Goal: Task Accomplishment & Management: Use online tool/utility

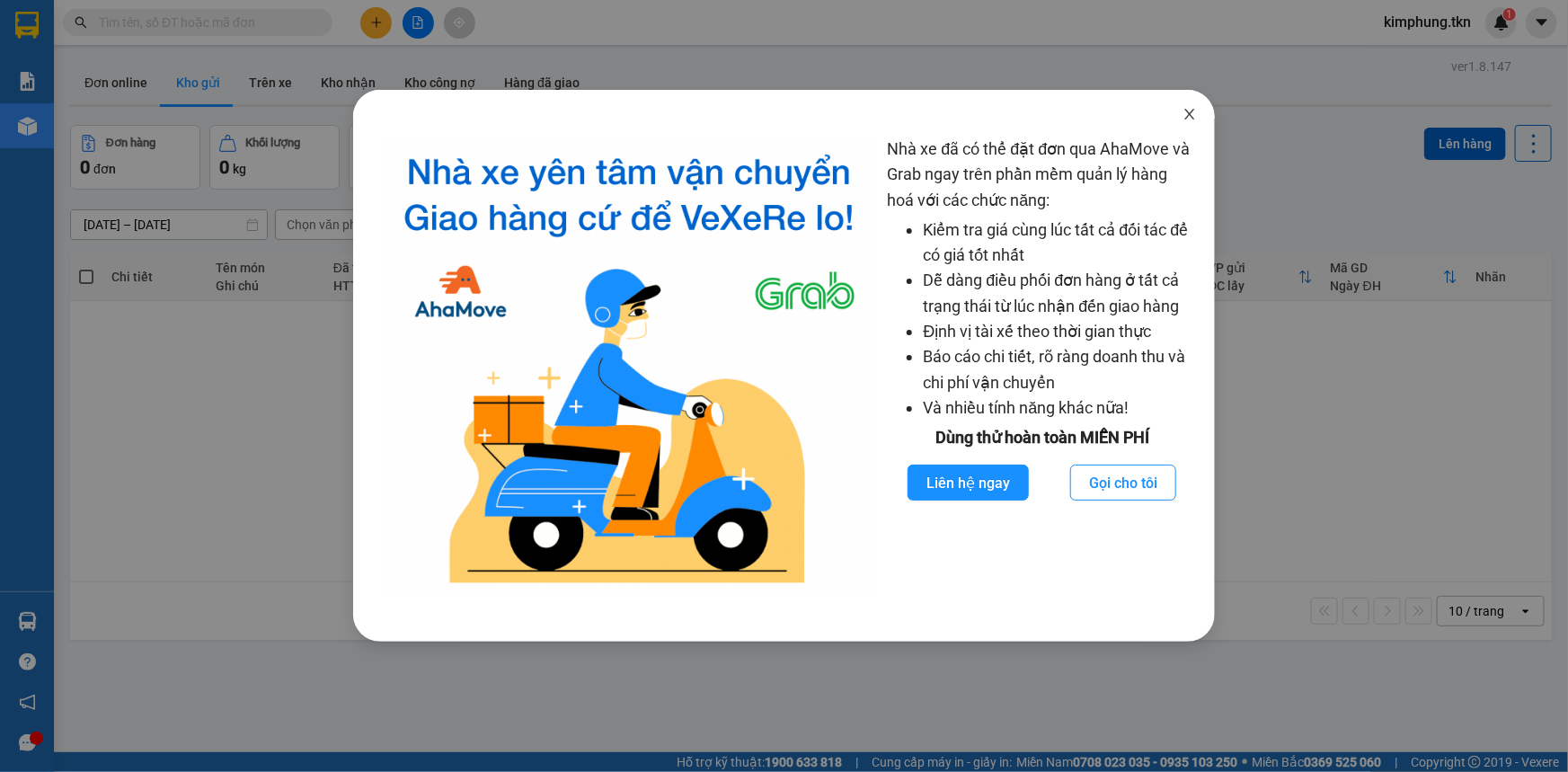
click at [1197, 114] on span "Close" at bounding box center [1189, 114] width 50 height 50
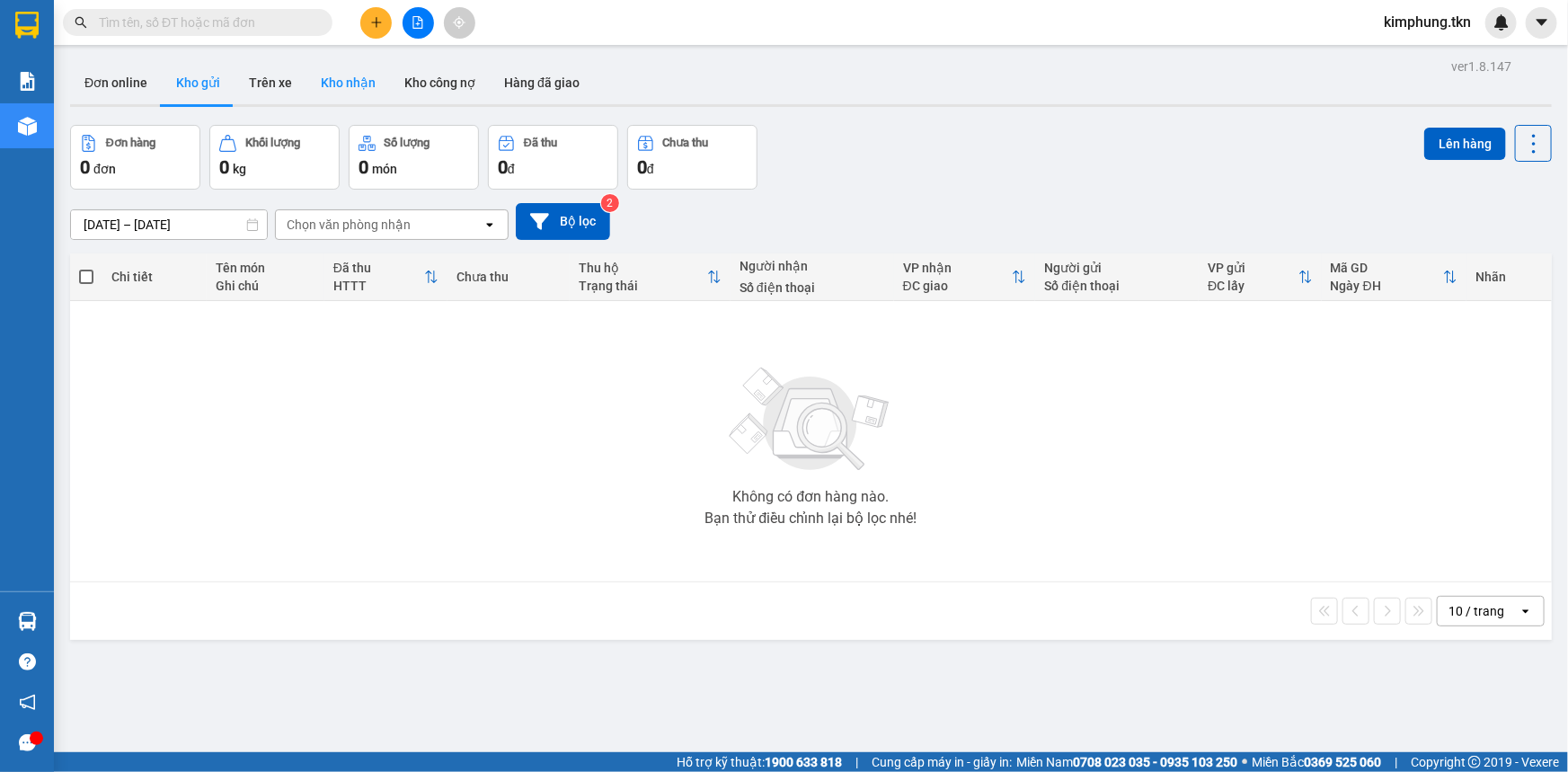
click at [352, 91] on button "Kho nhận" at bounding box center [348, 83] width 83 height 44
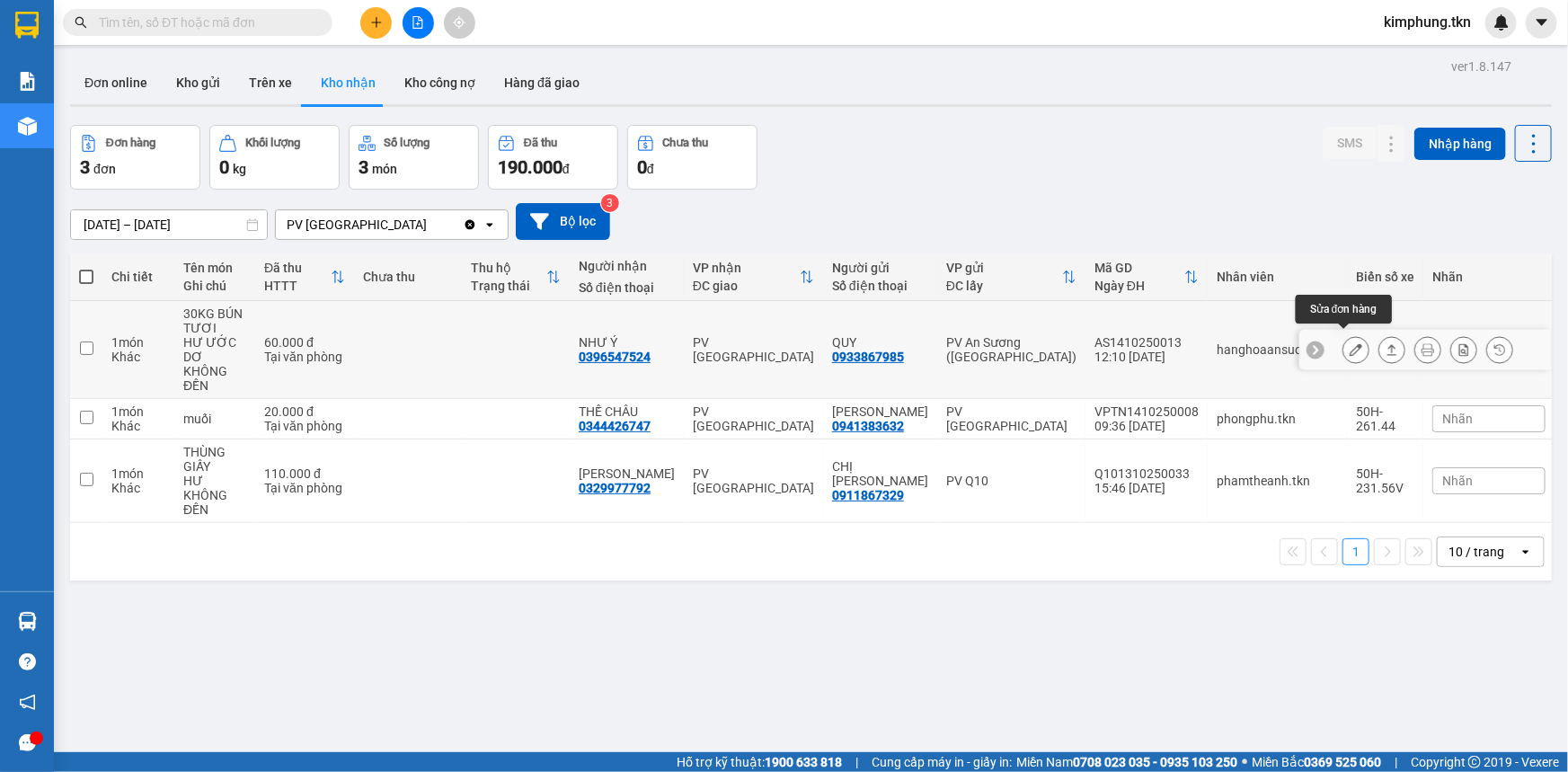
click at [1350, 343] on icon at bounding box center [1355, 349] width 12 height 12
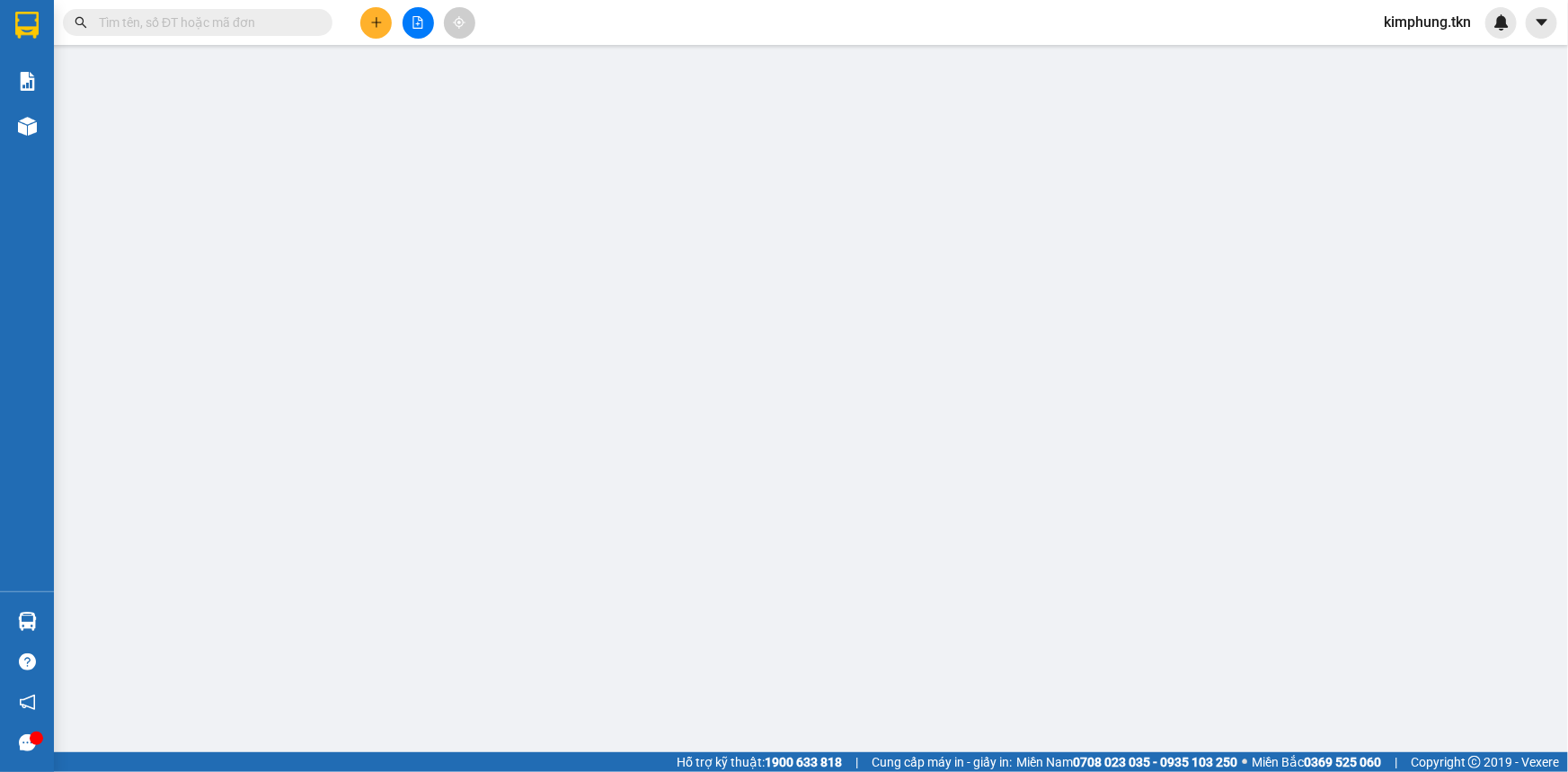
type input "0933867985"
type input "QUY"
type input "0396547524"
type input "NHƯ Ý"
type input "60.000"
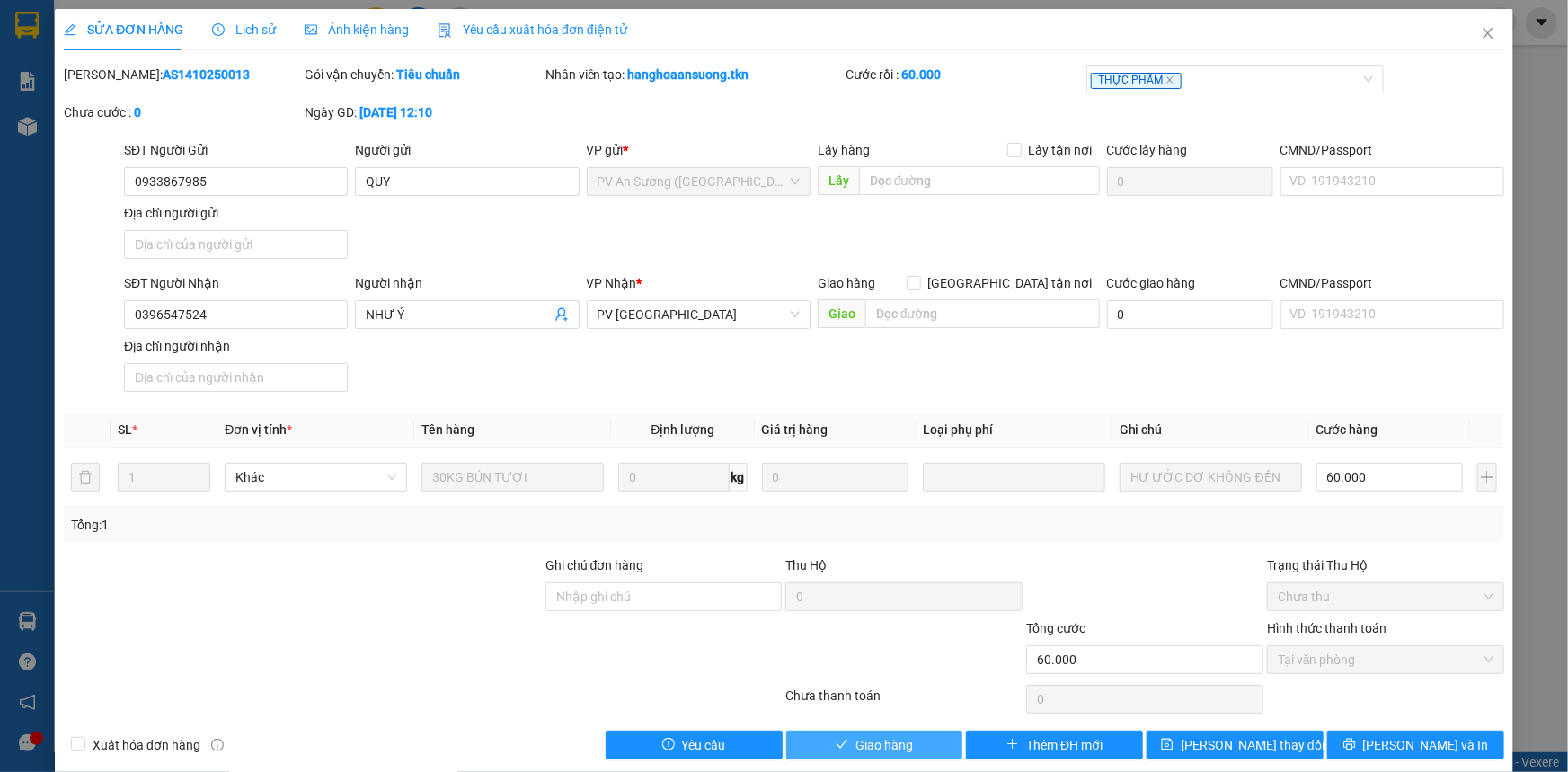
click at [917, 749] on button "Giao hàng" at bounding box center [874, 746] width 177 height 28
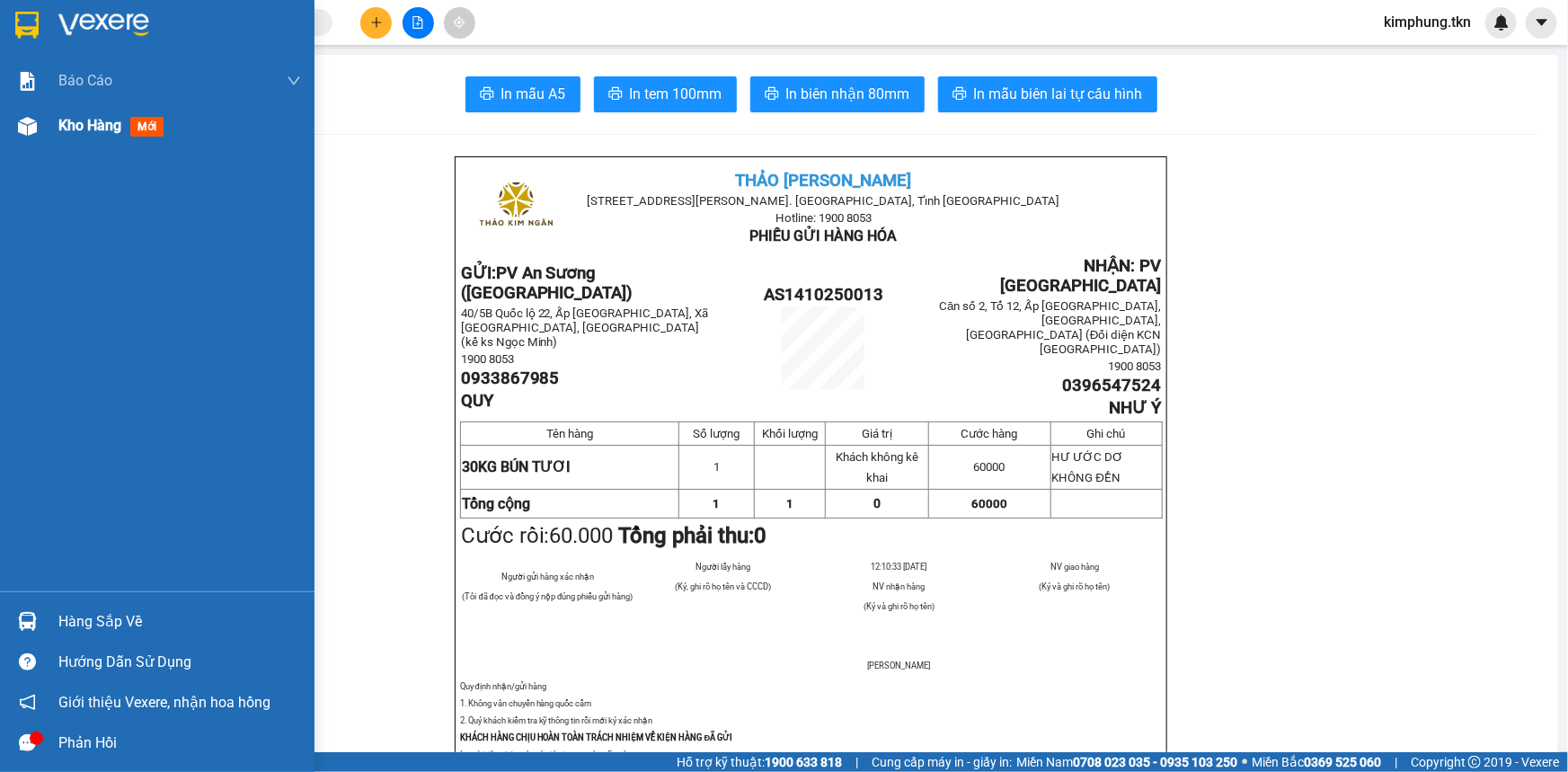
click at [90, 128] on span "Kho hàng" at bounding box center [90, 126] width 63 height 17
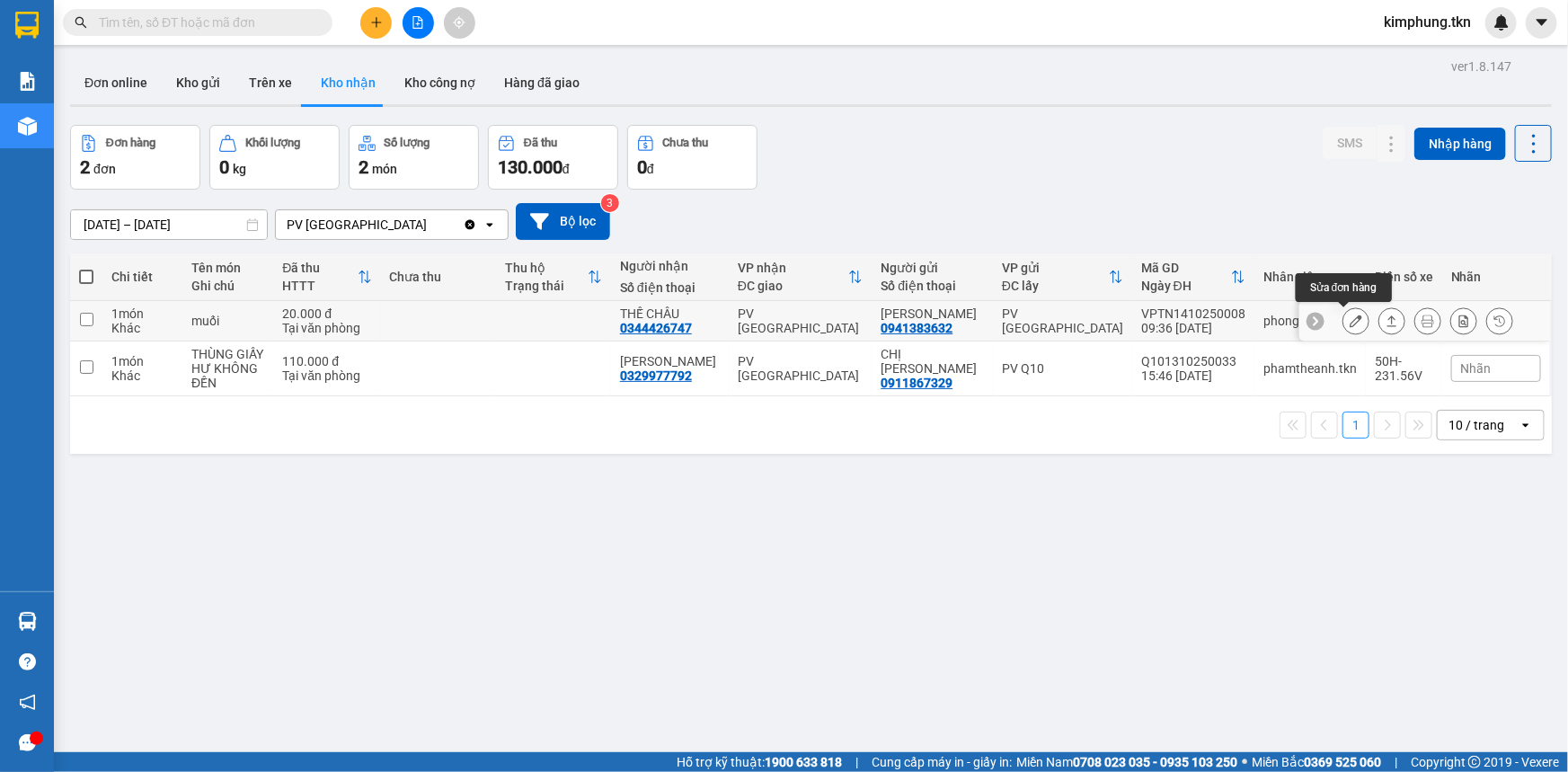
click at [1350, 324] on icon at bounding box center [1355, 321] width 12 height 12
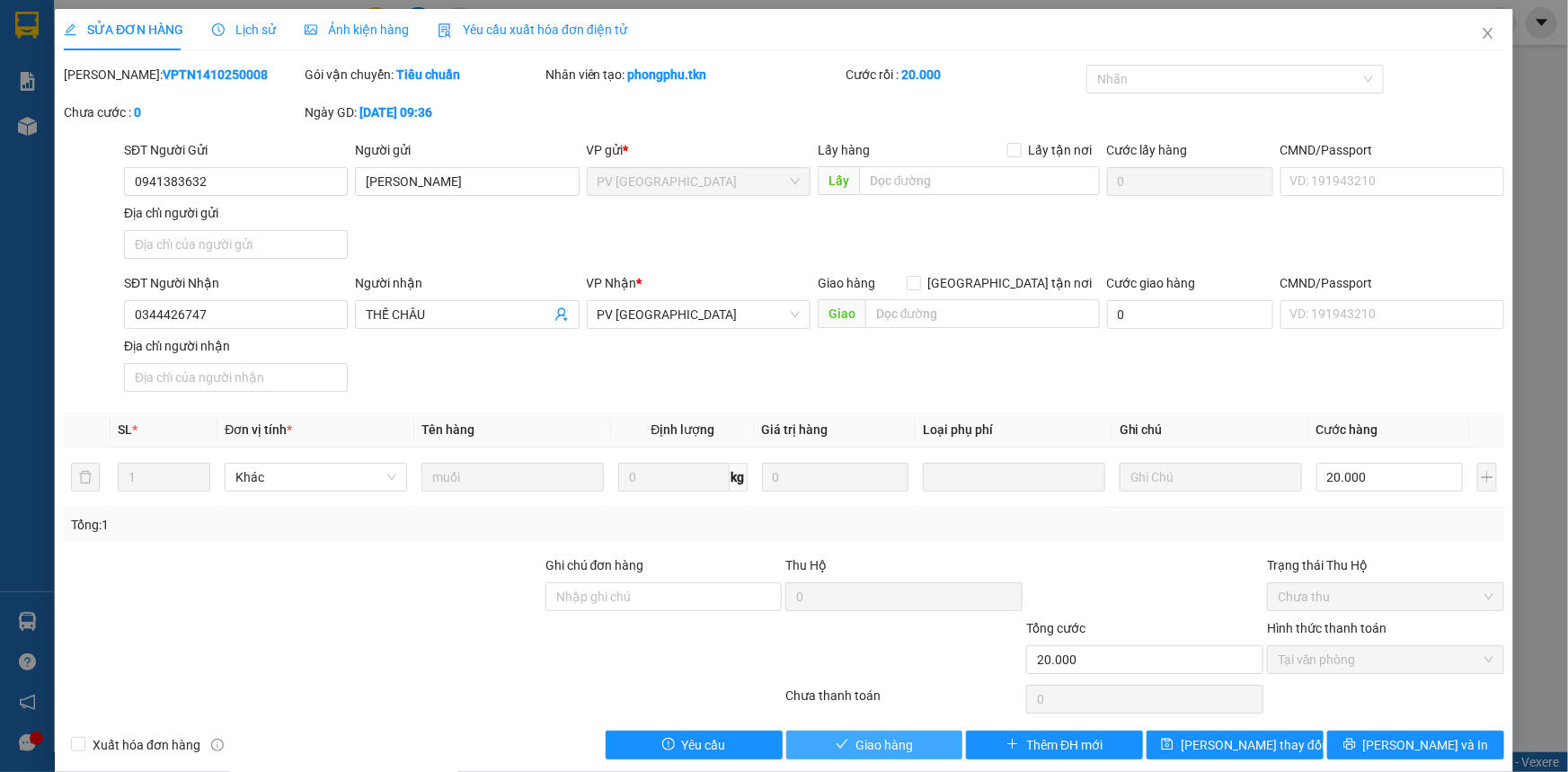
click at [894, 735] on span "Giao hàng" at bounding box center [884, 745] width 58 height 20
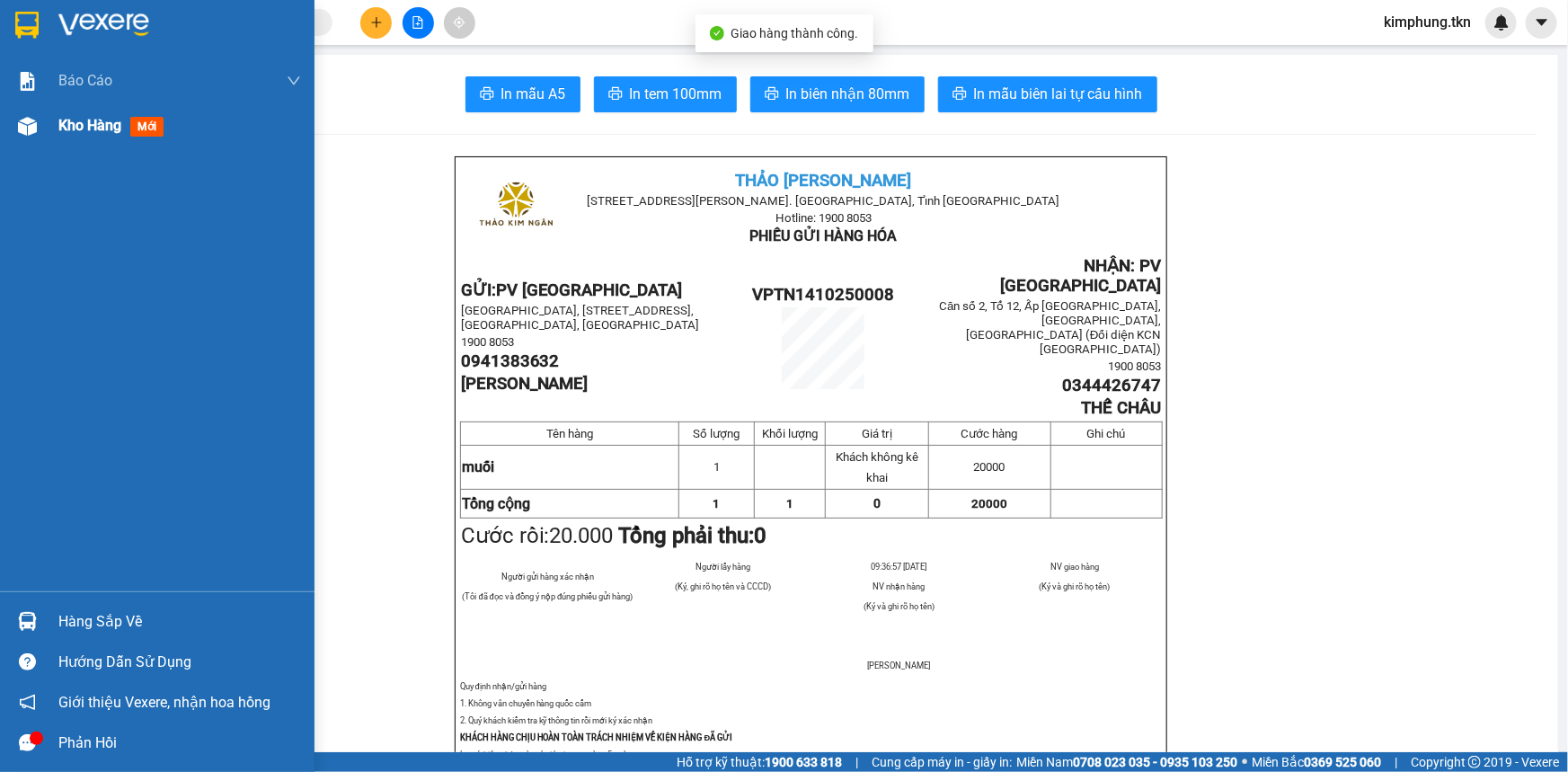
click at [95, 133] on span "Kho hàng" at bounding box center [90, 126] width 63 height 17
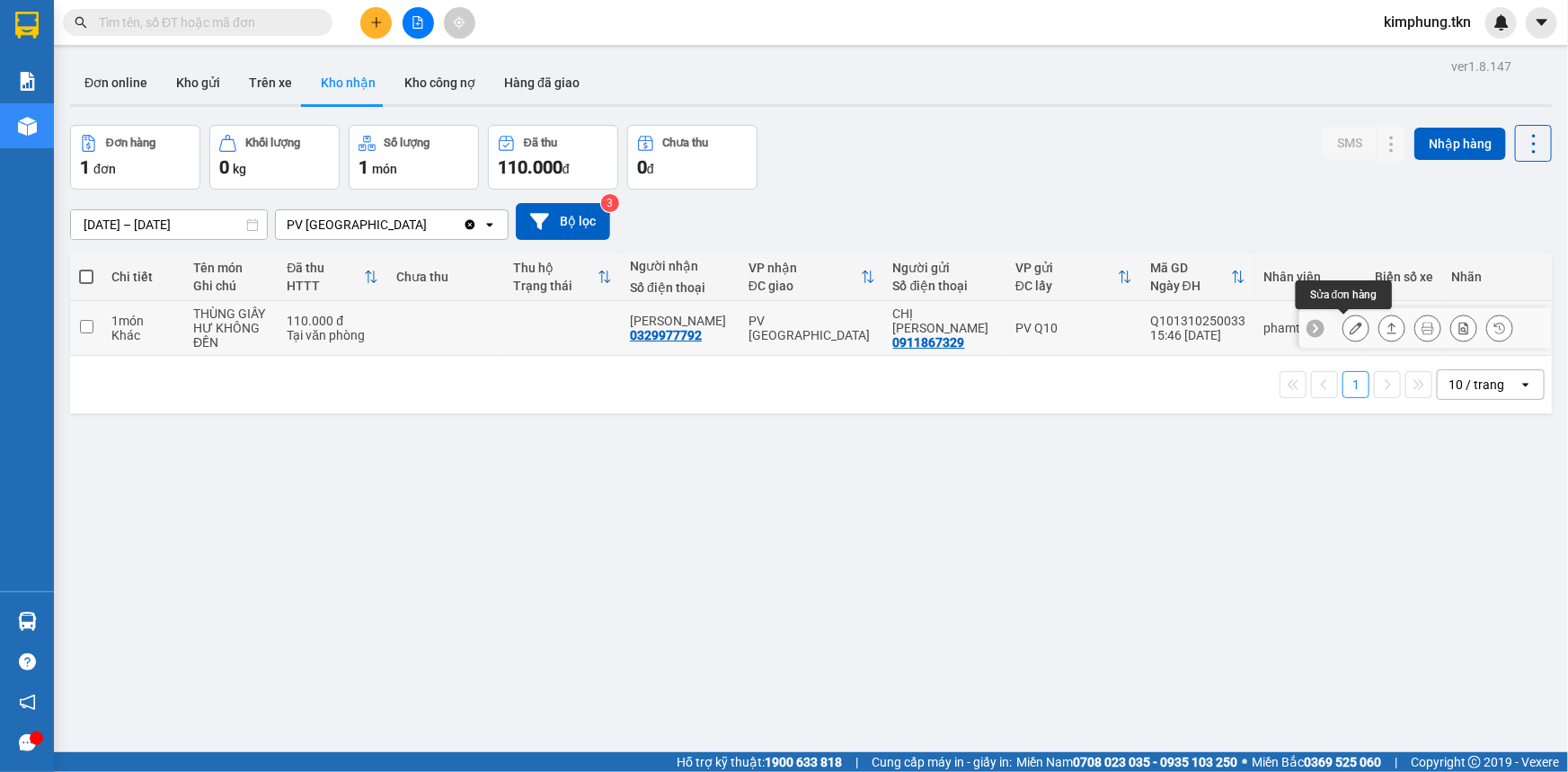
click at [1347, 334] on button at bounding box center [1356, 328] width 26 height 31
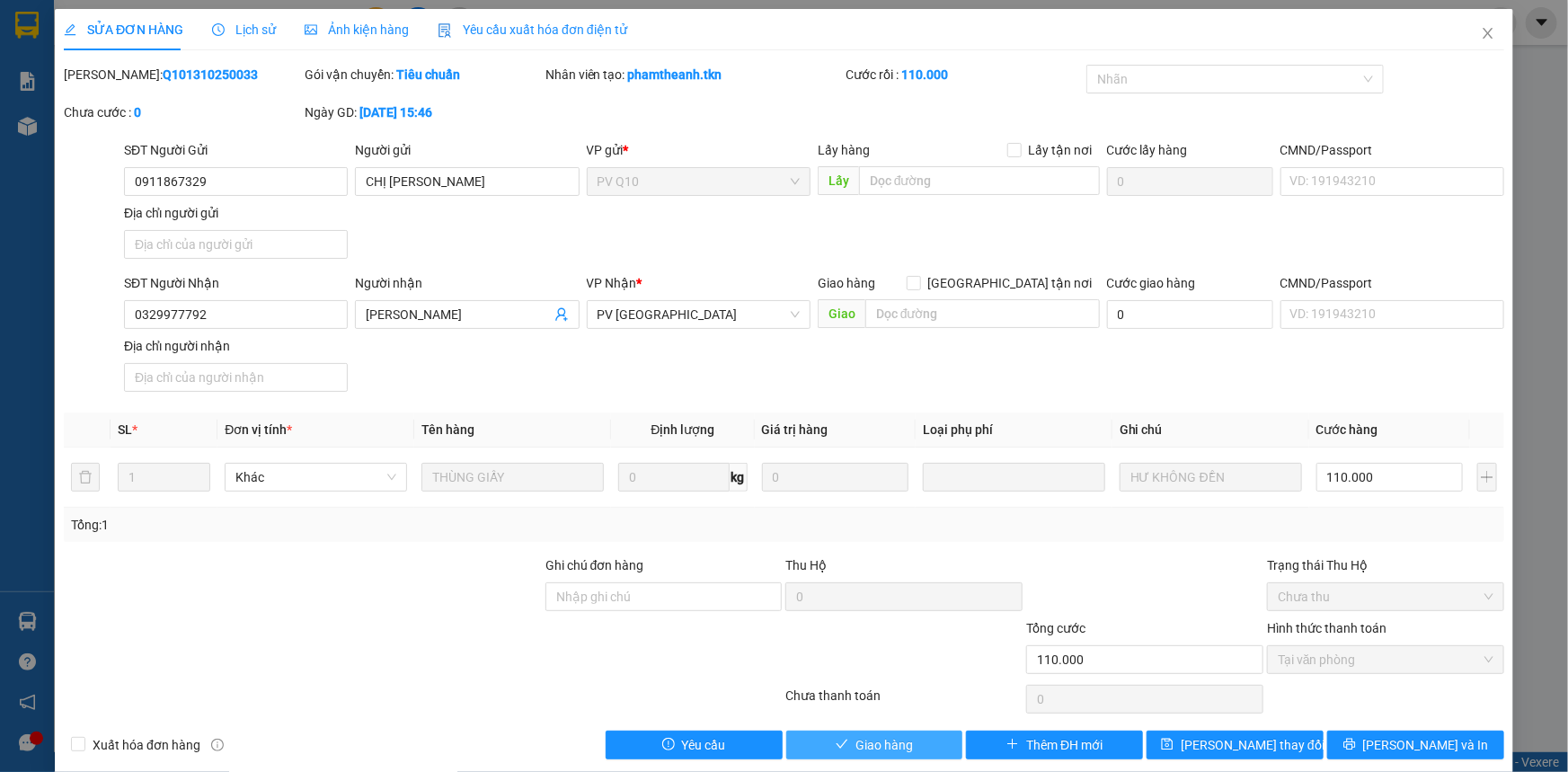
click at [897, 747] on span "Giao hàng" at bounding box center [884, 745] width 58 height 20
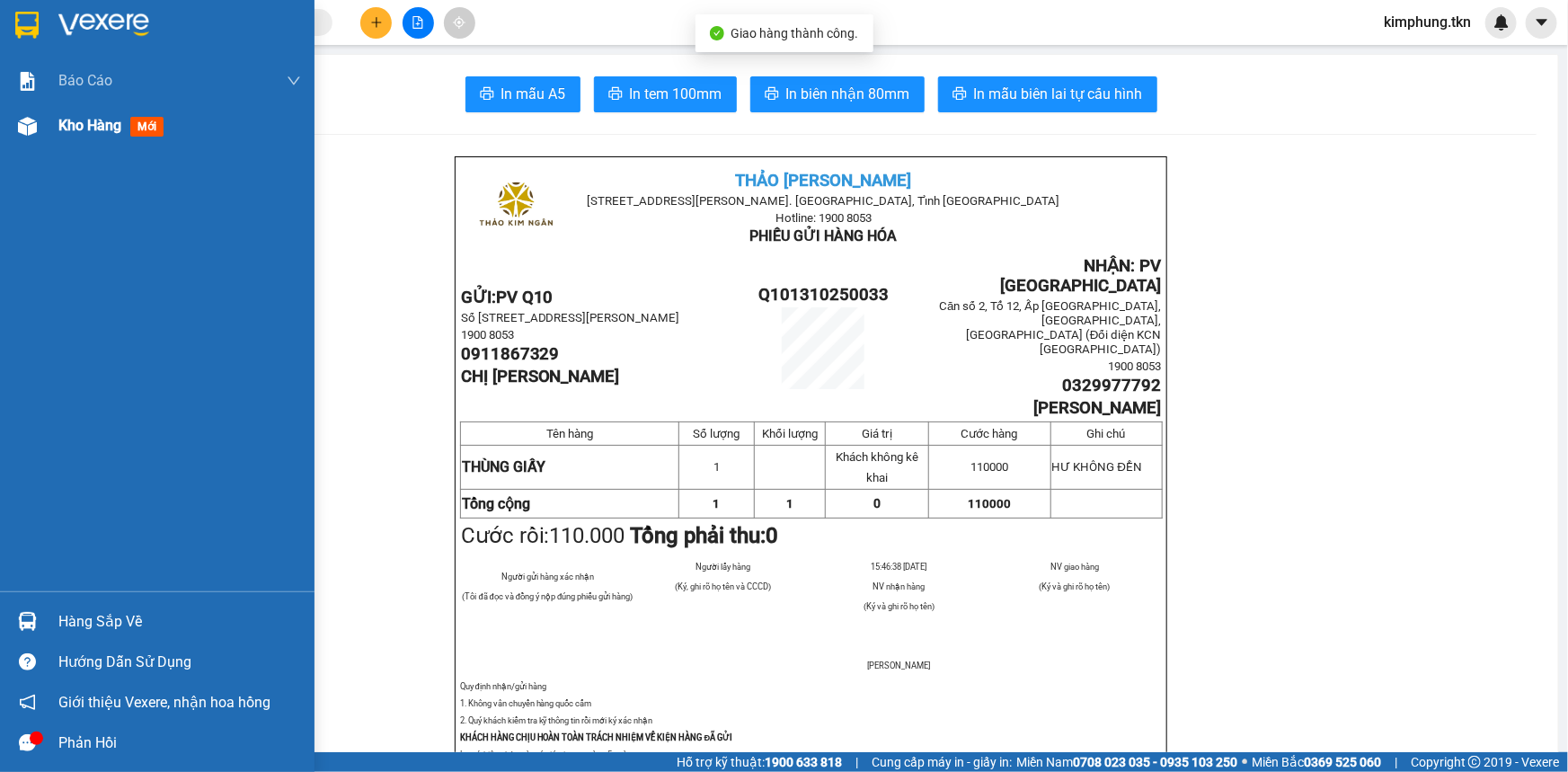
click at [98, 132] on span "Kho hàng" at bounding box center [90, 126] width 63 height 17
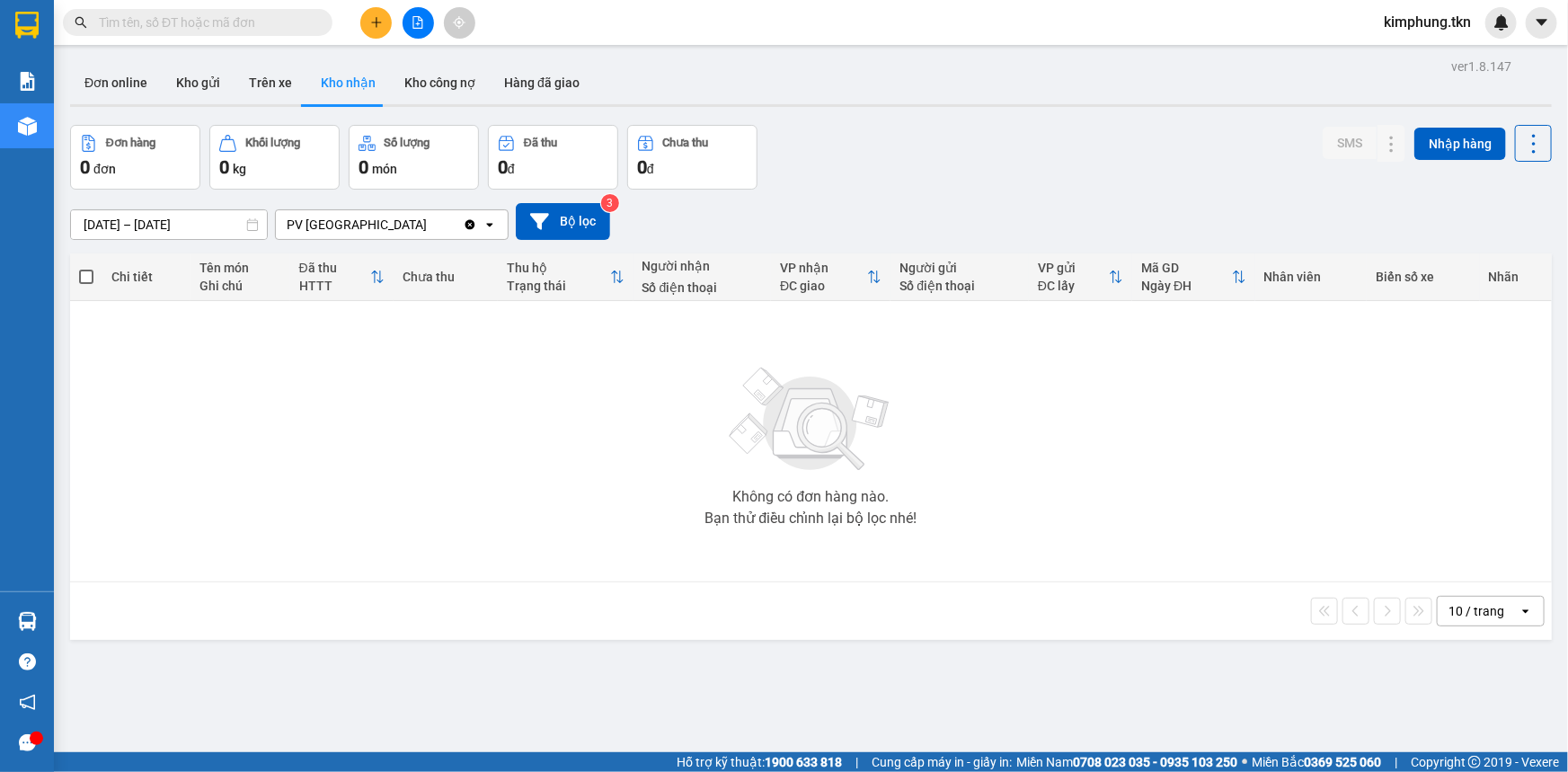
click at [526, 476] on div "Không có đơn hàng nào. Bạn thử điều chỉnh lại bộ lọc nhé!" at bounding box center [811, 441] width 1464 height 270
drag, startPoint x: 177, startPoint y: 86, endPoint x: 206, endPoint y: 90, distance: 29.3
click at [178, 86] on button "Kho gửi" at bounding box center [198, 83] width 73 height 44
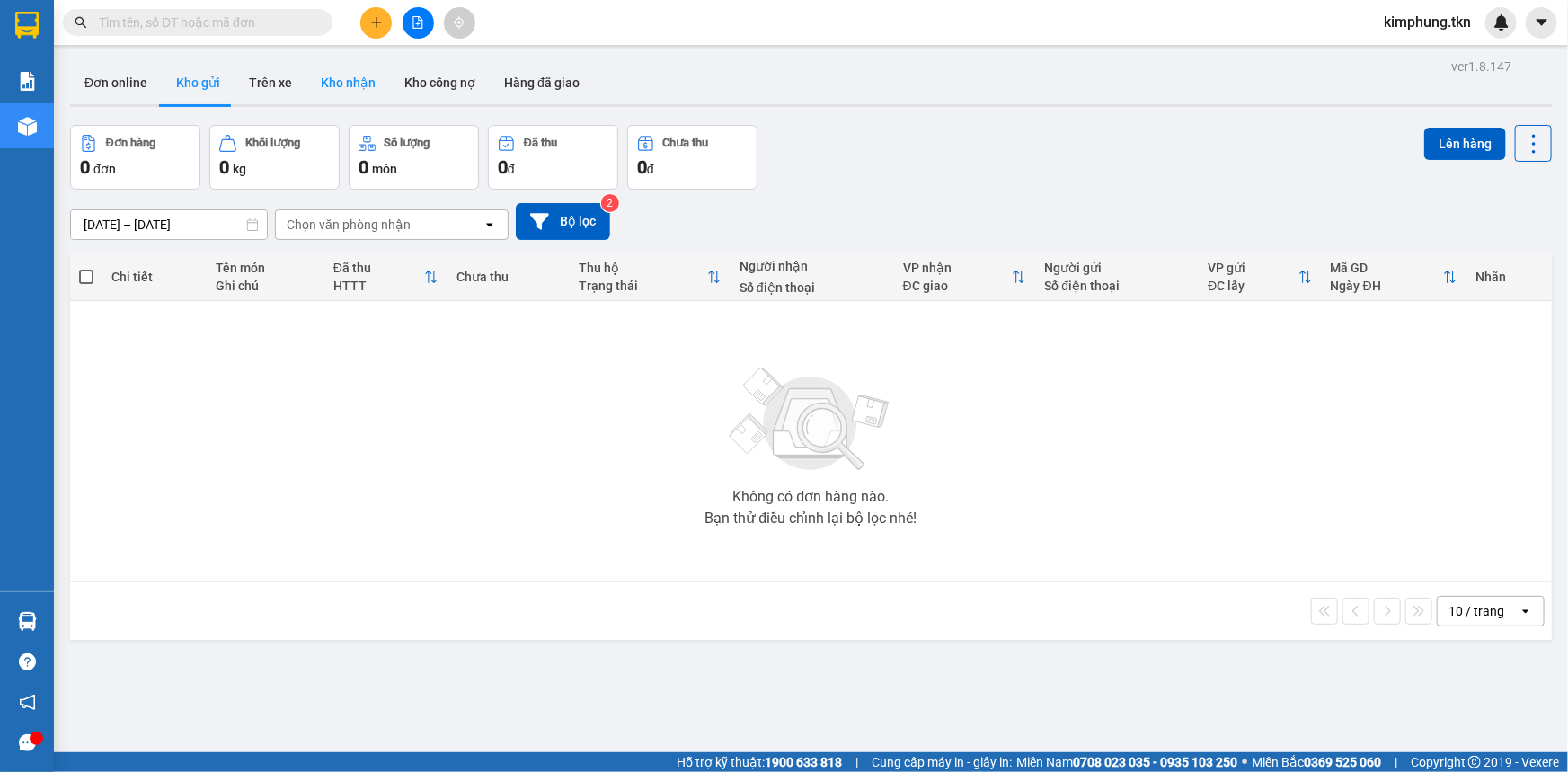
click at [329, 85] on button "Kho nhận" at bounding box center [348, 83] width 83 height 44
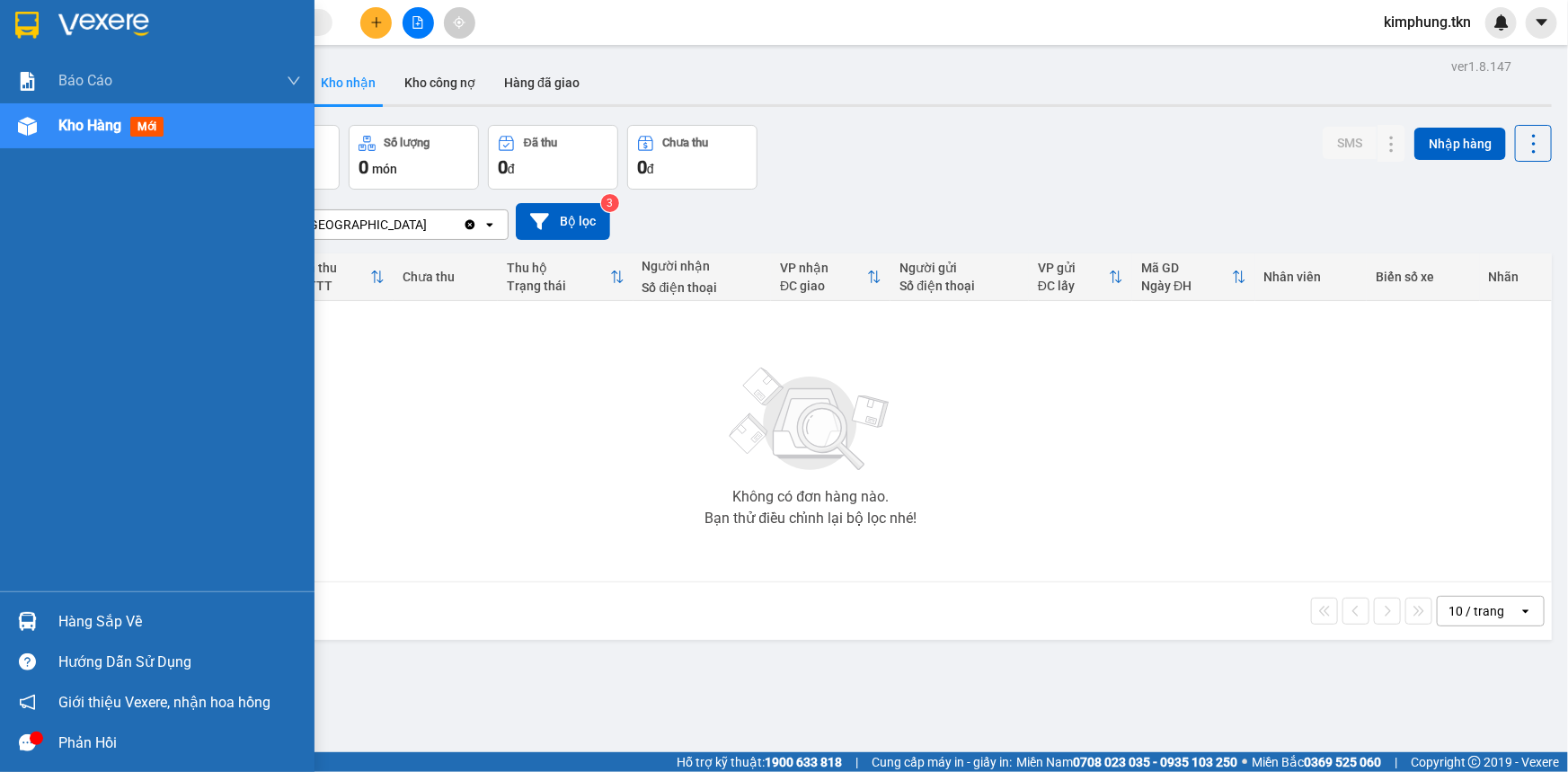
click at [79, 123] on span "Kho hàng" at bounding box center [90, 126] width 63 height 17
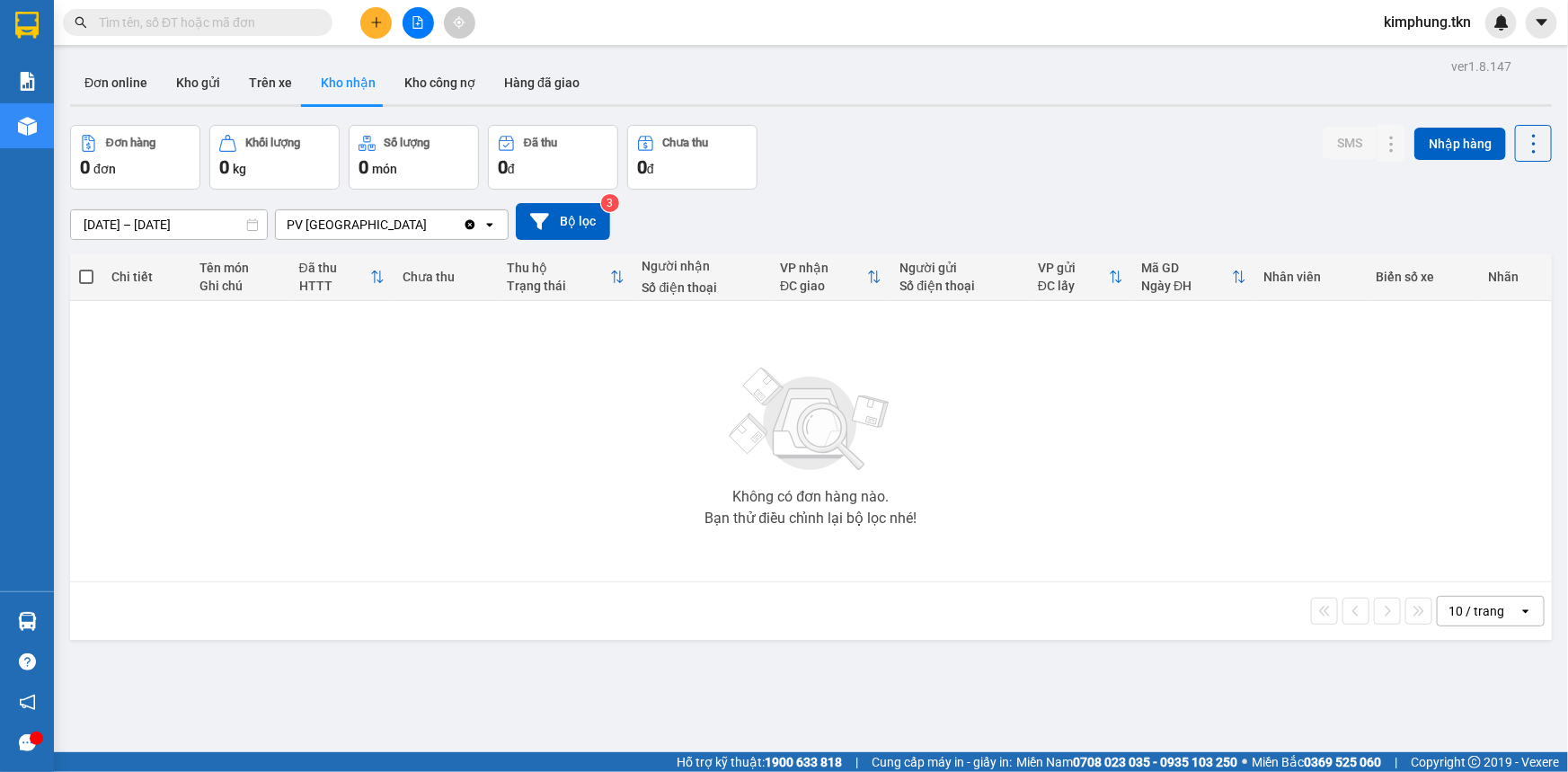
click at [412, 447] on div "Không có đơn hàng nào. Bạn thử điều chỉnh lại bộ lọc nhé!" at bounding box center [811, 441] width 1464 height 270
